Goal: Information Seeking & Learning: Learn about a topic

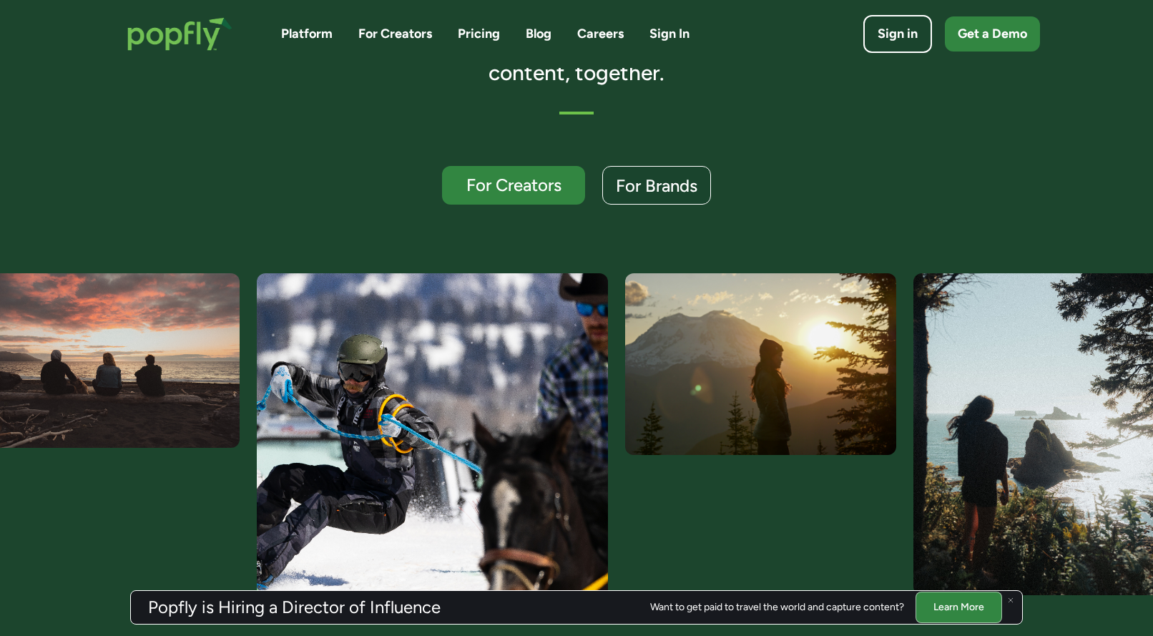
scroll to position [210, 0]
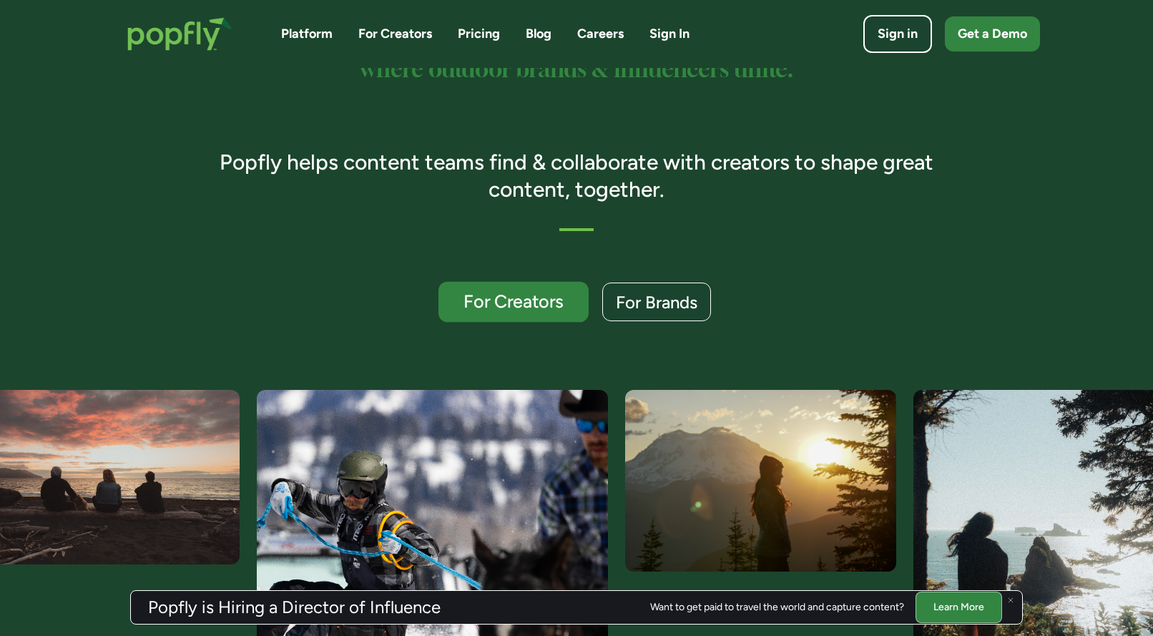
click at [556, 301] on div "For Creators" at bounding box center [513, 301] width 123 height 19
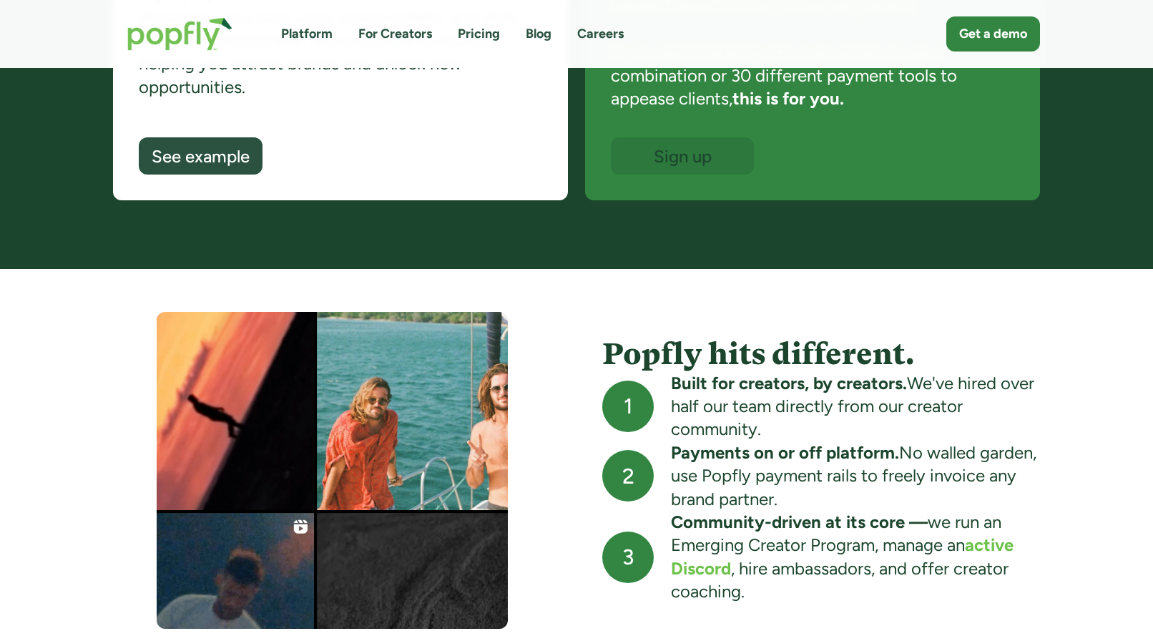
scroll to position [999, 0]
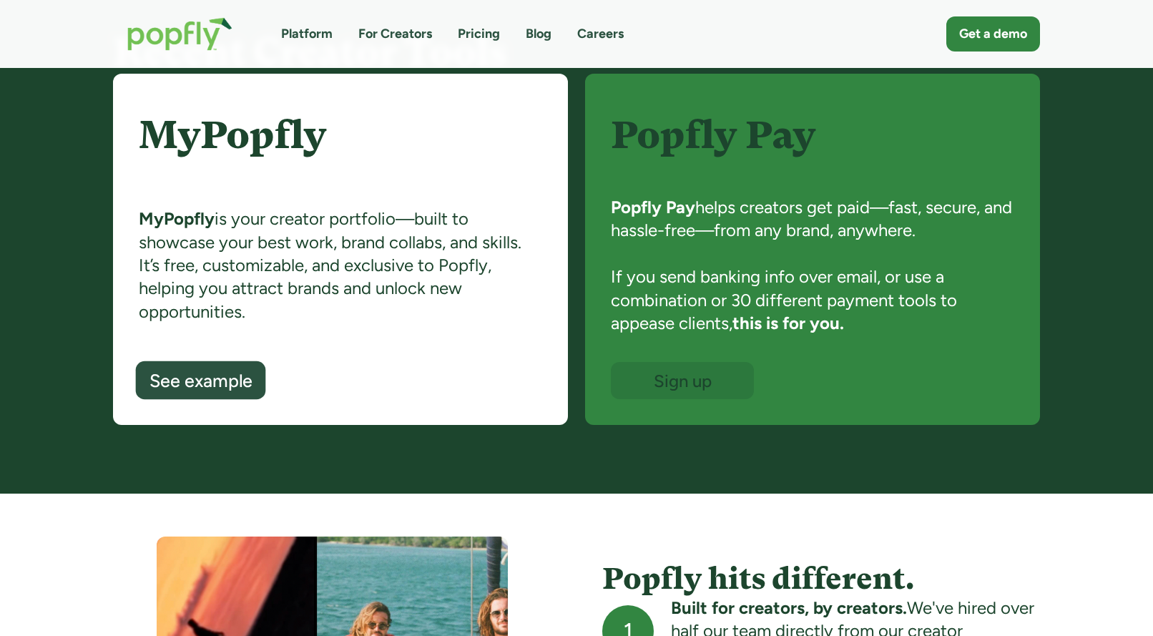
click at [218, 386] on div "See example" at bounding box center [200, 381] width 103 height 19
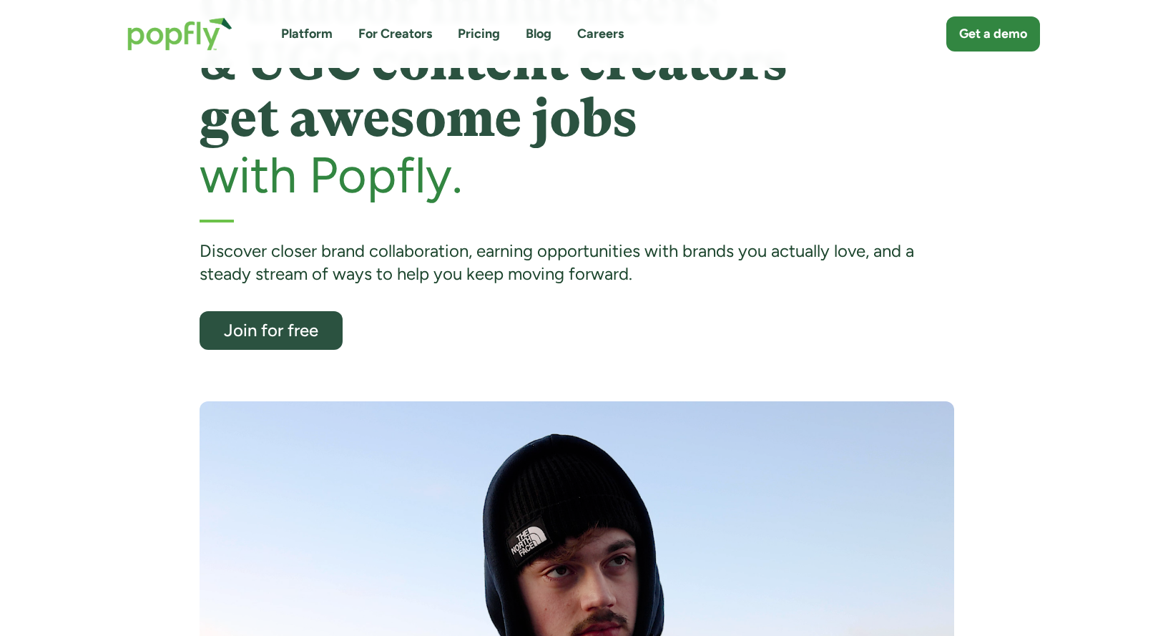
scroll to position [0, 0]
